Goal: Transaction & Acquisition: Purchase product/service

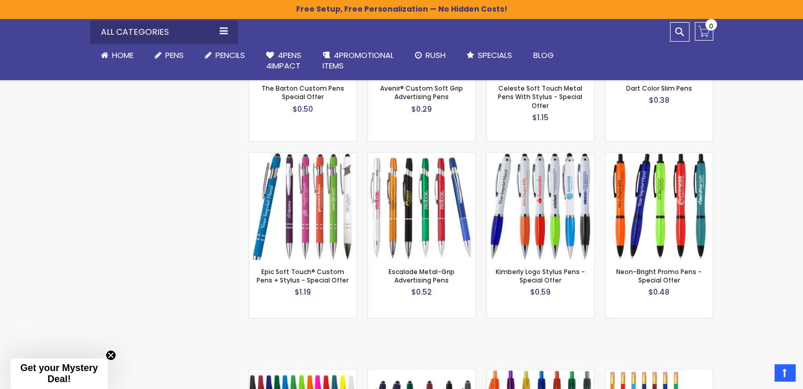
scroll to position [797, 0]
click at [530, 201] on img at bounding box center [540, 206] width 107 height 107
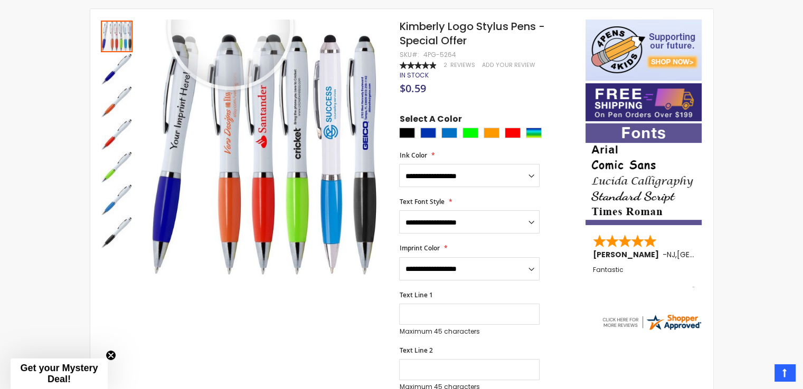
scroll to position [192, 0]
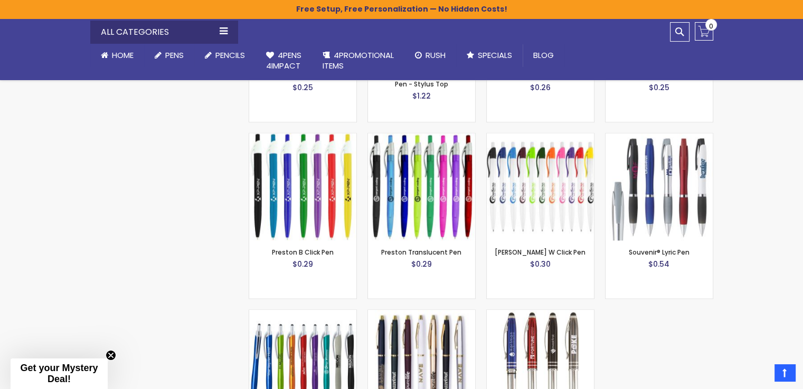
scroll to position [1209, 0]
click at [669, 179] on img at bounding box center [658, 187] width 107 height 107
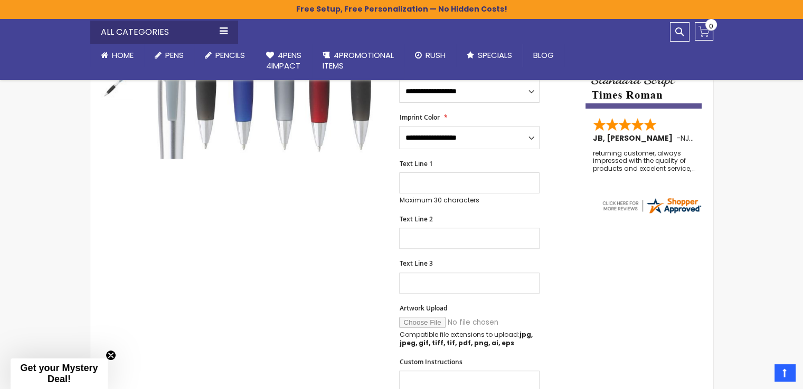
scroll to position [292, 0]
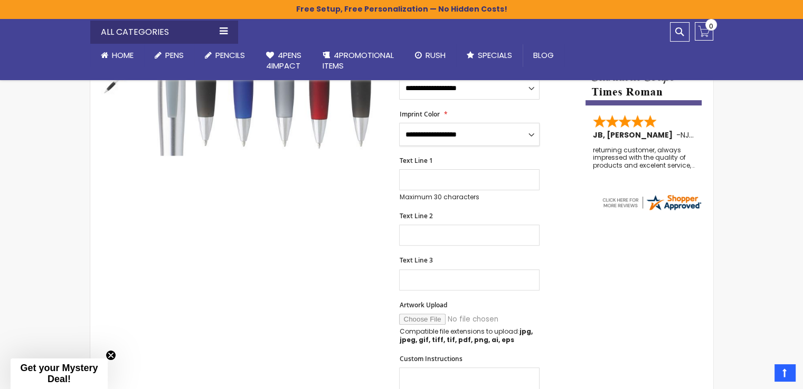
click at [437, 130] on select "**********" at bounding box center [469, 134] width 140 height 23
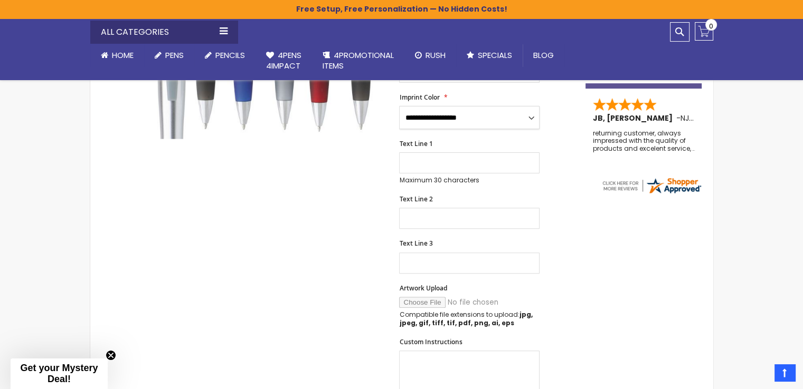
scroll to position [381, 0]
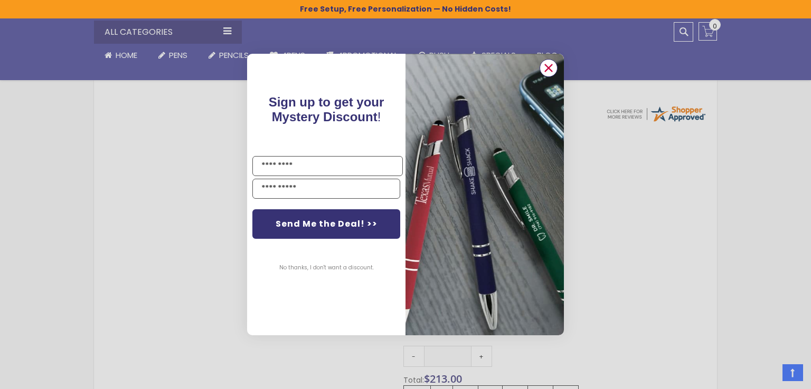
click at [546, 66] on icon "Close dialog" at bounding box center [548, 68] width 7 height 7
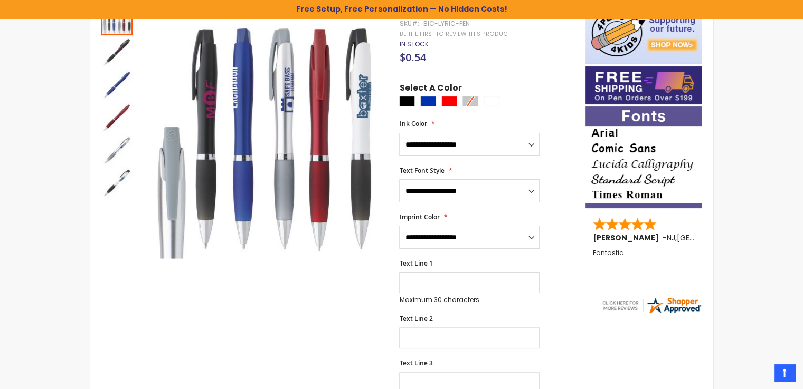
scroll to position [0, 0]
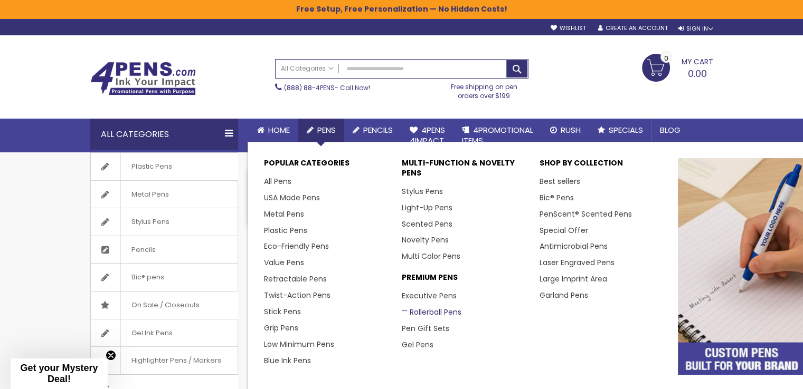
click at [420, 309] on link "Rollerball Pens" at bounding box center [432, 312] width 60 height 11
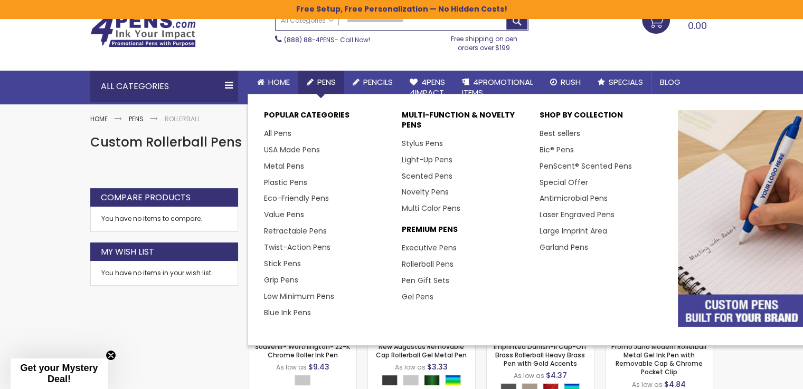
scroll to position [51, 0]
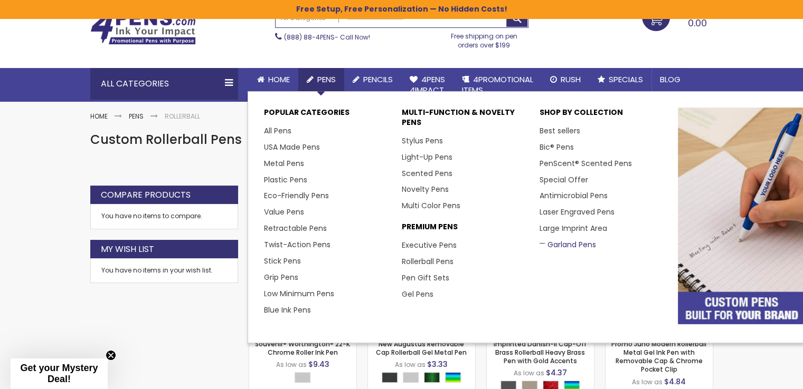
click at [553, 243] on link "Garland Pens" at bounding box center [567, 245] width 56 height 11
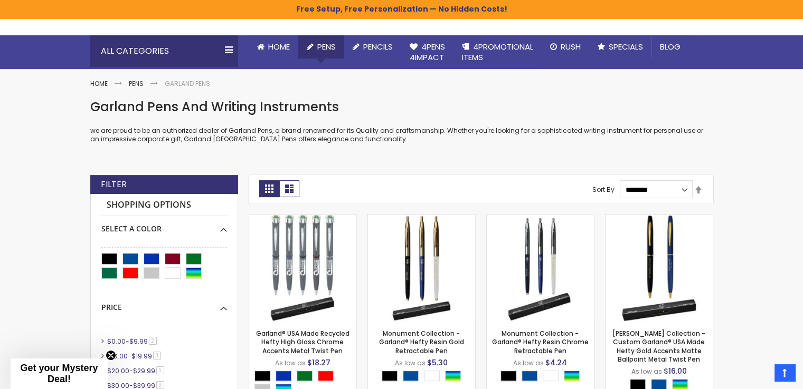
scroll to position [81, 0]
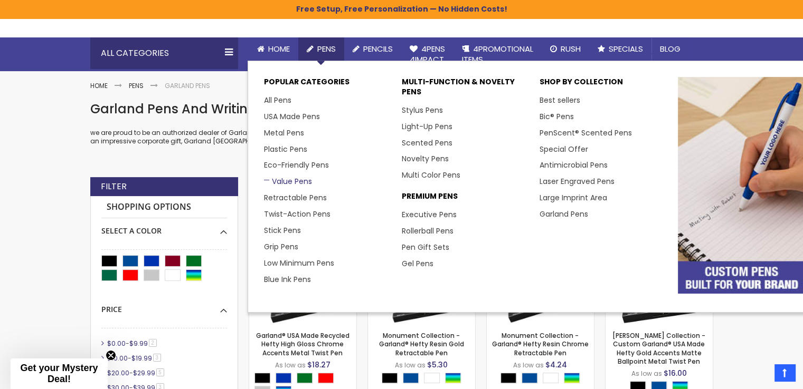
click at [283, 179] on link "Value Pens" at bounding box center [288, 181] width 48 height 11
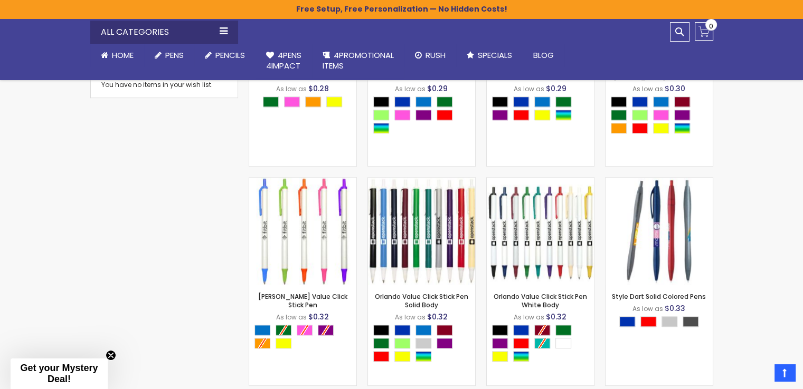
scroll to position [394, 0]
